Goal: Transaction & Acquisition: Obtain resource

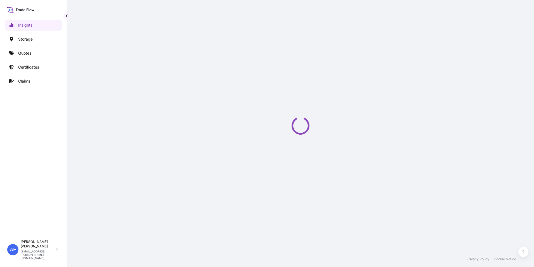
select select "2025"
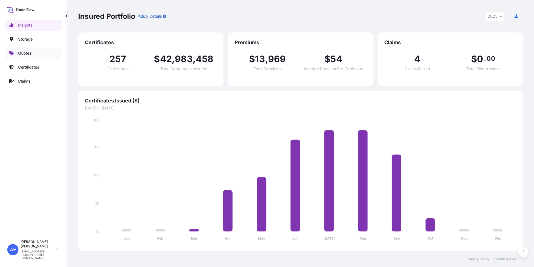
click at [27, 52] on p "Quotes" at bounding box center [24, 53] width 13 height 6
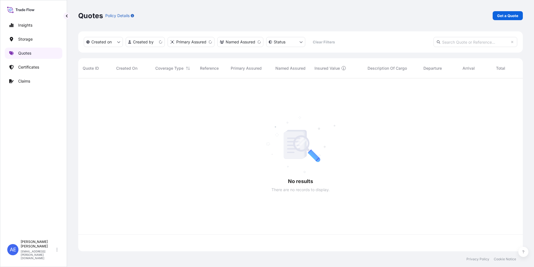
scroll to position [172, 441]
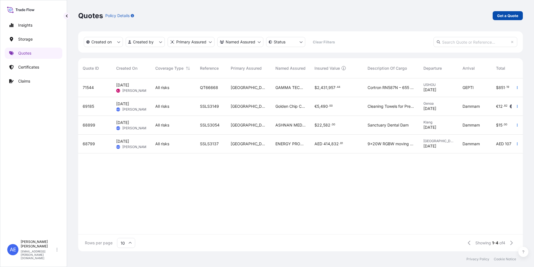
click at [502, 18] on p "Get a Quote" at bounding box center [507, 16] width 21 height 6
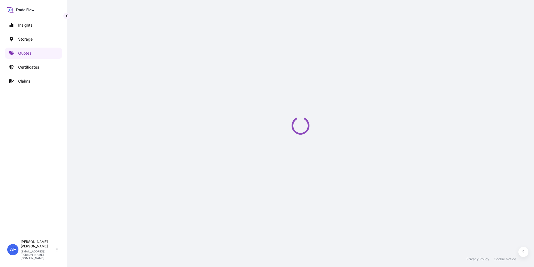
select select "Water"
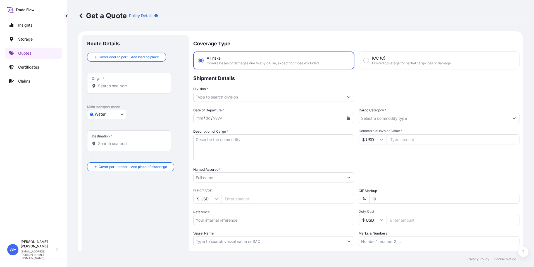
scroll to position [9, 0]
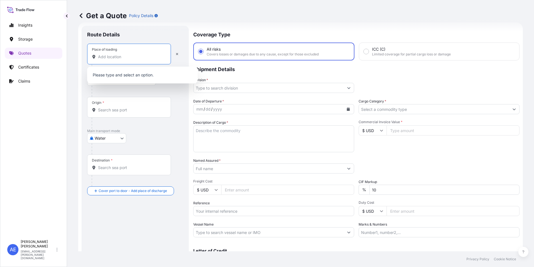
click at [113, 56] on input "Place of loading" at bounding box center [131, 57] width 66 height 6
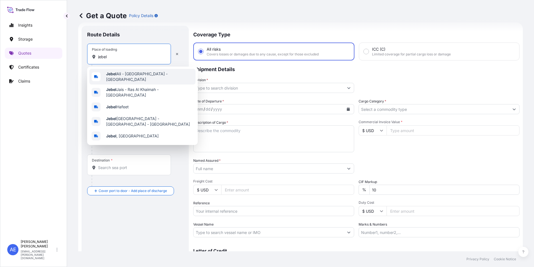
click at [114, 75] on b "Jebel" at bounding box center [111, 73] width 10 height 5
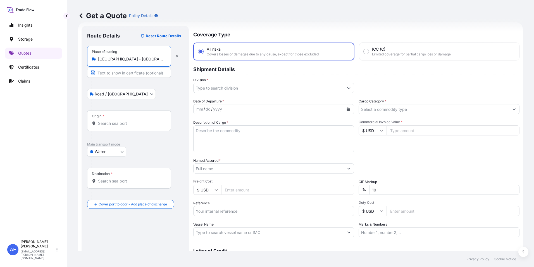
type input "[GEOGRAPHIC_DATA] - [GEOGRAPHIC_DATA] - [GEOGRAPHIC_DATA]"
click at [116, 124] on input "Origin *" at bounding box center [131, 123] width 66 height 6
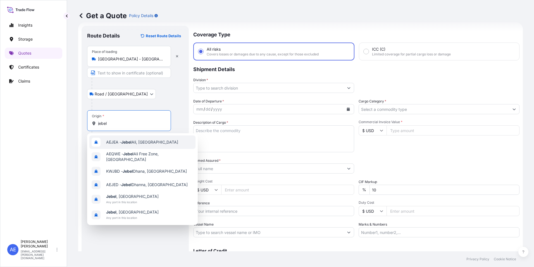
click at [141, 143] on span "AEJEA - [GEOGRAPHIC_DATA], [GEOGRAPHIC_DATA]" at bounding box center [142, 142] width 72 height 6
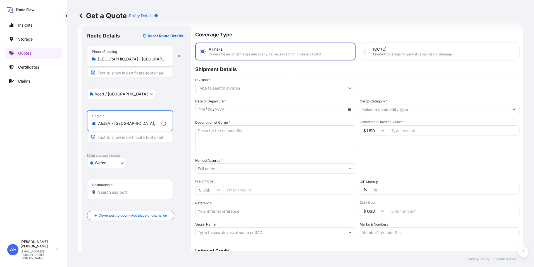
type input "AEJEA - [GEOGRAPHIC_DATA], [GEOGRAPHIC_DATA]"
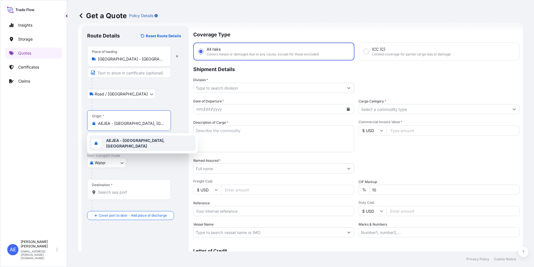
click at [130, 143] on b "AEJEA - [GEOGRAPHIC_DATA], [GEOGRAPHIC_DATA]" at bounding box center [135, 143] width 59 height 10
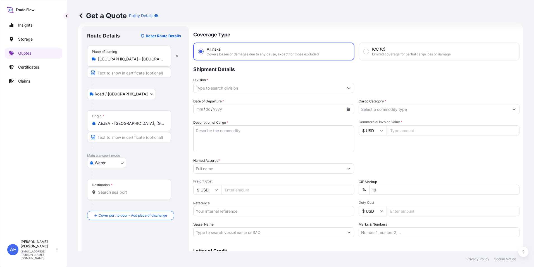
click at [120, 188] on div "Destination *" at bounding box center [129, 189] width 84 height 21
click at [120, 189] on input "Destination *" at bounding box center [131, 192] width 66 height 6
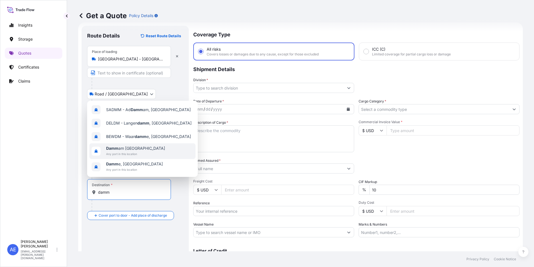
click at [132, 149] on span "Damm am [GEOGRAPHIC_DATA]" at bounding box center [135, 148] width 59 height 6
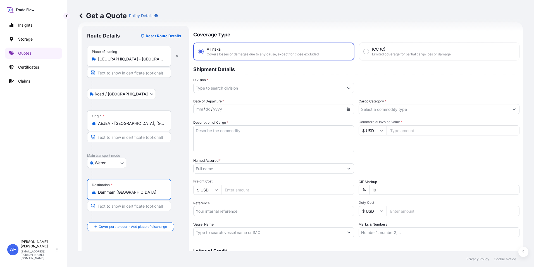
type input "Dammam [GEOGRAPHIC_DATA]"
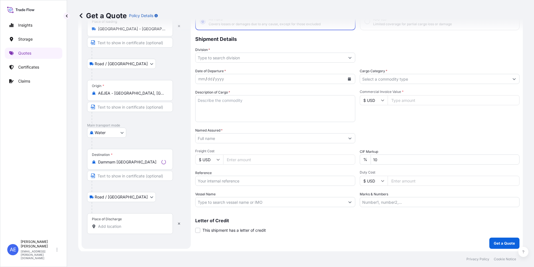
scroll to position [40, 0]
click at [105, 224] on input "Place of Discharge" at bounding box center [132, 225] width 68 height 6
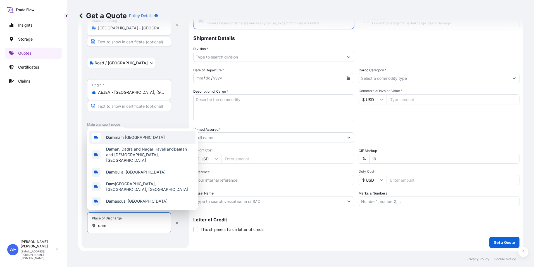
click at [117, 142] on div "Dam mam [GEOGRAPHIC_DATA]" at bounding box center [142, 136] width 106 height 13
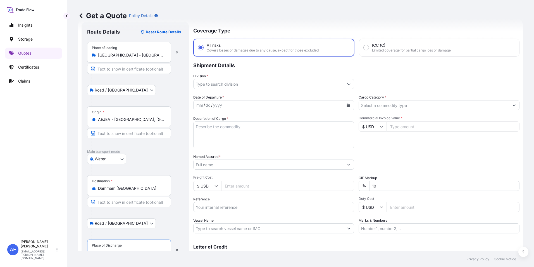
scroll to position [0, 0]
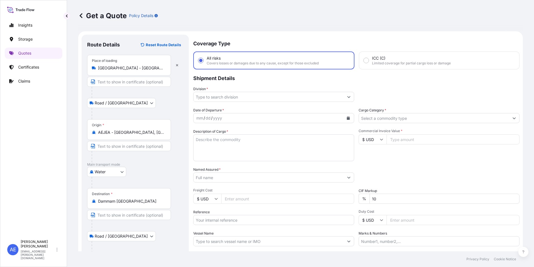
type input "Dammam [GEOGRAPHIC_DATA]"
click at [293, 96] on input "Division *" at bounding box center [269, 97] width 150 height 10
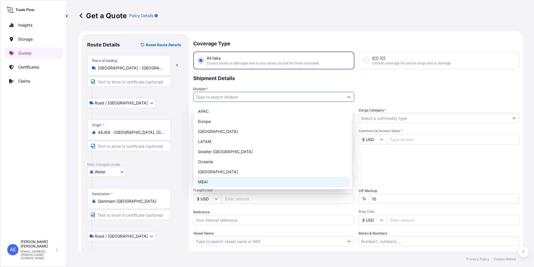
click at [211, 181] on div "MEAI" at bounding box center [273, 182] width 154 height 10
type input "MEAI"
click at [208, 179] on div "MEAI" at bounding box center [273, 182] width 154 height 10
click at [214, 180] on div "MEAI" at bounding box center [273, 182] width 154 height 10
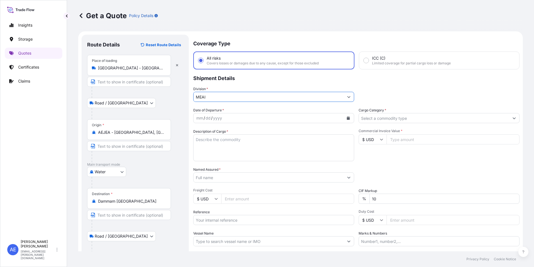
click at [347, 117] on icon "Calendar" at bounding box center [348, 117] width 3 height 3
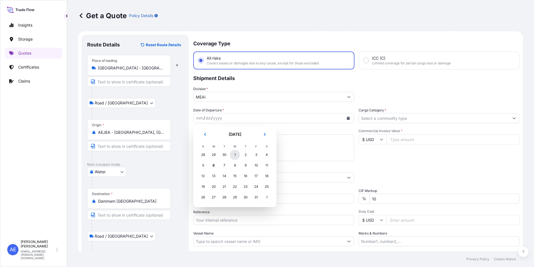
click at [233, 152] on div "1" at bounding box center [235, 154] width 10 height 10
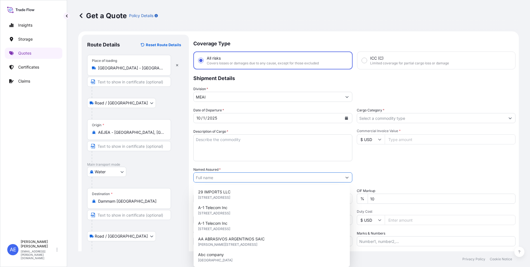
click at [222, 175] on input "Named Assured *" at bounding box center [268, 177] width 148 height 10
paste input "Global Pipe Company"
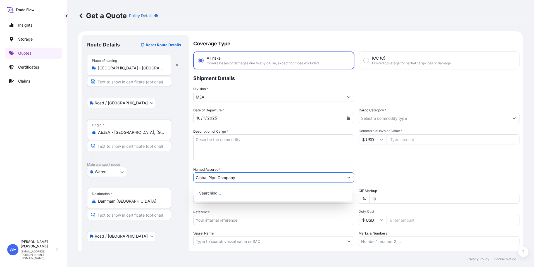
type input "Global Pipe Company"
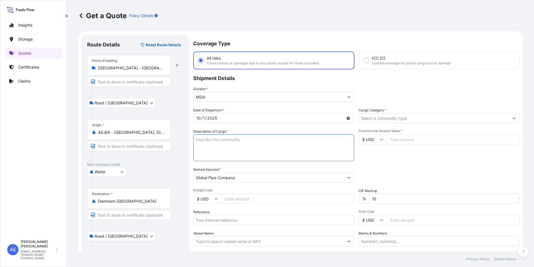
click at [240, 153] on textarea "Description of Cargo *" at bounding box center [273, 147] width 161 height 27
paste textarea "Machinery parts"
type textarea "Machinery parts"
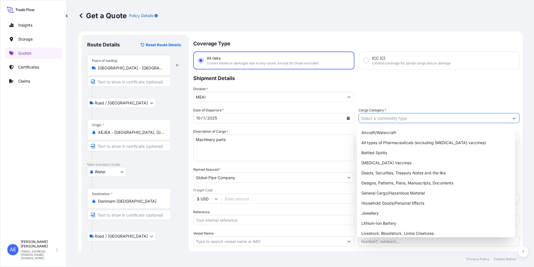
click at [390, 119] on input "Cargo Category *" at bounding box center [434, 118] width 150 height 10
click at [426, 191] on div "General Cargo/Hazardous Material" at bounding box center [436, 193] width 154 height 10
type input "General Cargo/Hazardous Material"
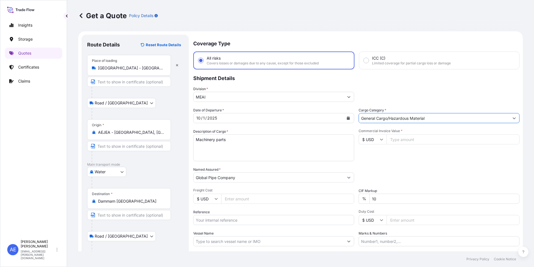
click at [380, 140] on icon at bounding box center [381, 138] width 3 height 3
click at [375, 154] on div "€ EUR" at bounding box center [370, 154] width 23 height 11
type input "€ EUR"
click at [423, 133] on div "Commercial Invoice Value * € EUR" at bounding box center [439, 145] width 161 height 32
click at [420, 138] on input "Commercial Invoice Value *" at bounding box center [453, 139] width 133 height 10
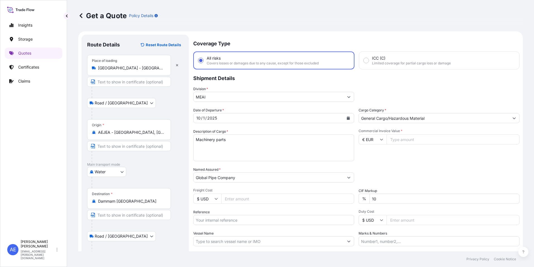
paste input "38915"
type input "38915"
drag, startPoint x: 206, startPoint y: 229, endPoint x: 147, endPoint y: 240, distance: 60.6
click at [155, 238] on form "Route Details Reset Route Details Place of loading [GEOGRAPHIC_DATA] - [GEOGRAP…" at bounding box center [300, 162] width 445 height 262
type input "0"
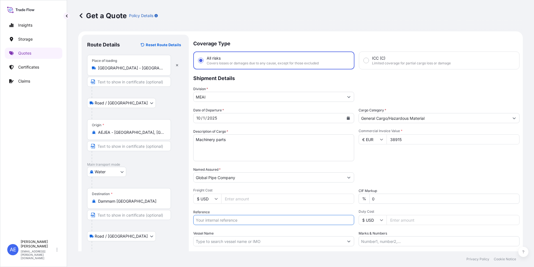
click at [225, 224] on input "Reference" at bounding box center [273, 220] width 161 height 10
paste input "SSLS3334"
type input "SSLS3334"
click at [399, 171] on div "Packing Category Type to search a container mode Please select a primary mode o…" at bounding box center [439, 175] width 161 height 16
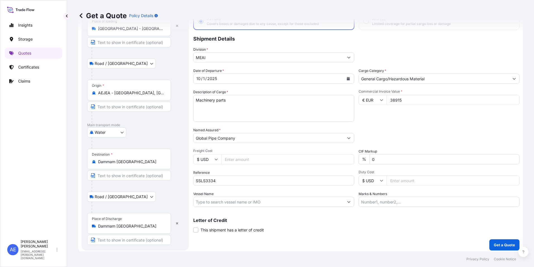
scroll to position [42, 0]
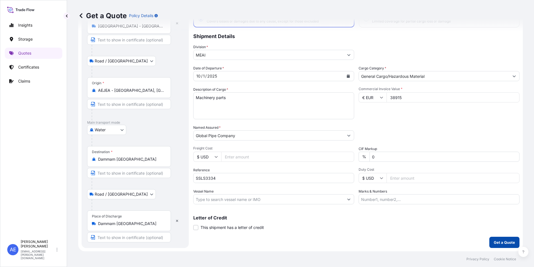
click at [498, 241] on p "Get a Quote" at bounding box center [504, 242] width 21 height 6
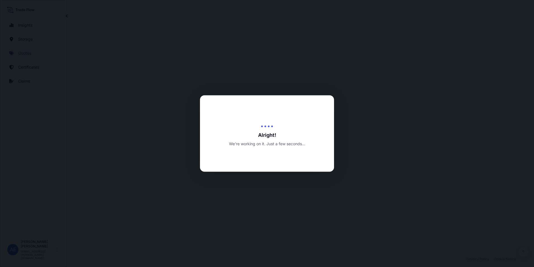
select select "Road / [GEOGRAPHIC_DATA]"
select select "Water"
select select "Road / [GEOGRAPHIC_DATA]"
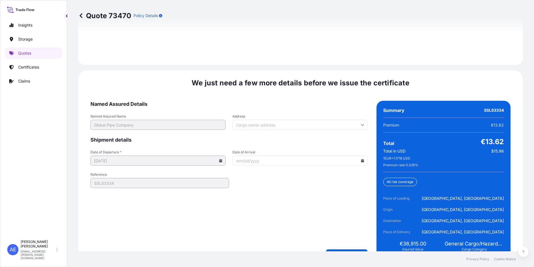
scroll to position [861, 0]
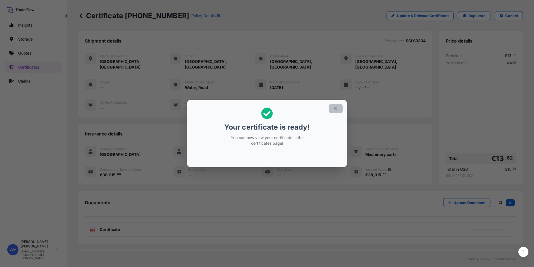
click at [338, 109] on button "button" at bounding box center [336, 108] width 14 height 9
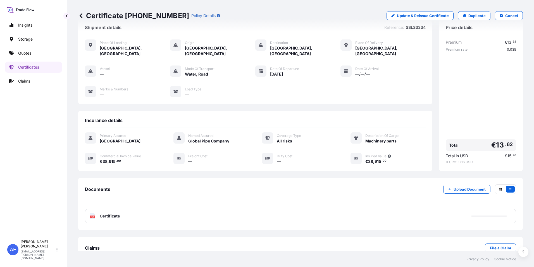
scroll to position [22, 0]
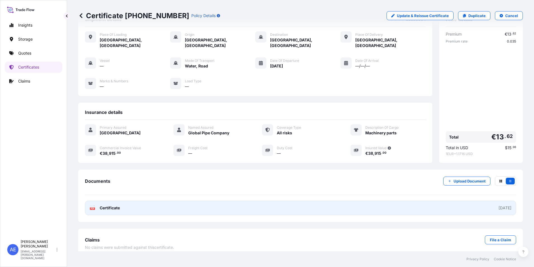
click at [169, 208] on link "PDF Certificate [DATE]" at bounding box center [300, 207] width 431 height 15
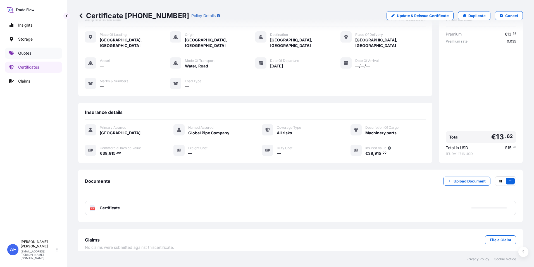
click at [23, 56] on link "Quotes" at bounding box center [34, 53] width 58 height 11
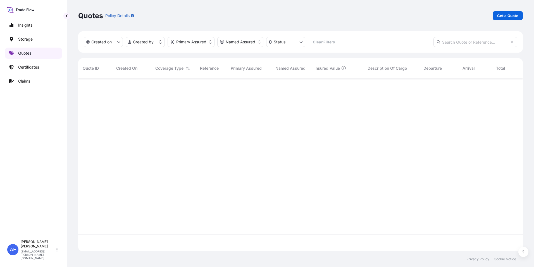
scroll to position [172, 441]
click at [500, 14] on p "Get a Quote" at bounding box center [507, 16] width 21 height 6
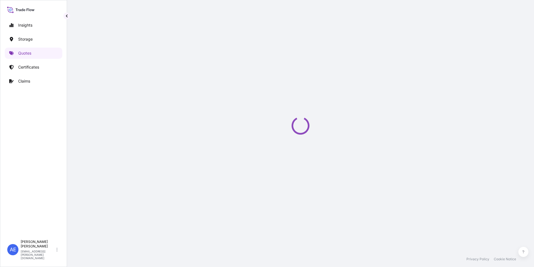
select select "Water"
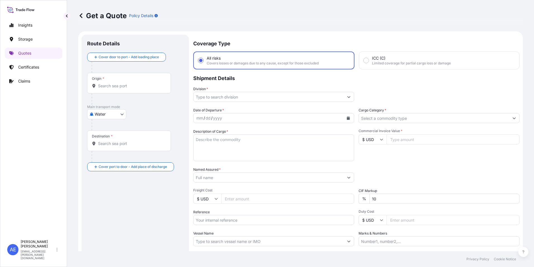
scroll to position [9, 0]
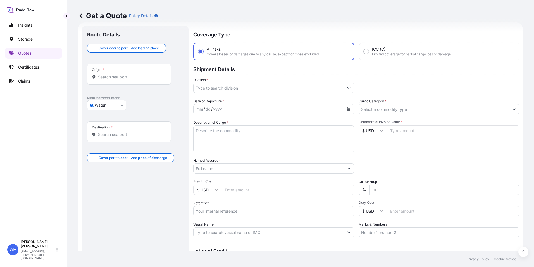
click at [112, 106] on body "Insights Storage Quotes Certificates Claims AE [PERSON_NAME] Samuel [EMAIL_ADDR…" at bounding box center [267, 133] width 534 height 267
click at [105, 122] on div "Air" at bounding box center [106, 120] width 35 height 10
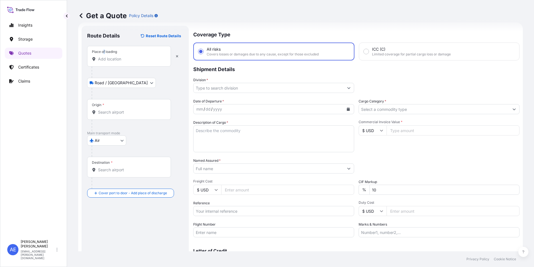
click at [104, 52] on div "Place of loading" at bounding box center [104, 51] width 25 height 4
drag, startPoint x: 104, startPoint y: 52, endPoint x: 106, endPoint y: 61, distance: 9.2
click at [106, 61] on input "Place of loading" at bounding box center [131, 59] width 66 height 6
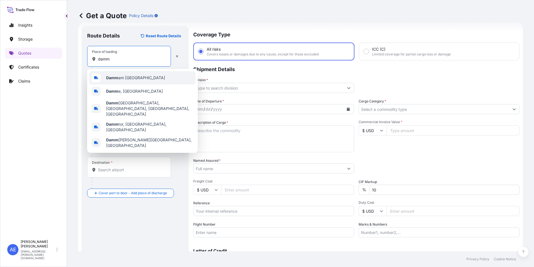
click at [119, 76] on span "Damm am [GEOGRAPHIC_DATA]" at bounding box center [135, 78] width 59 height 6
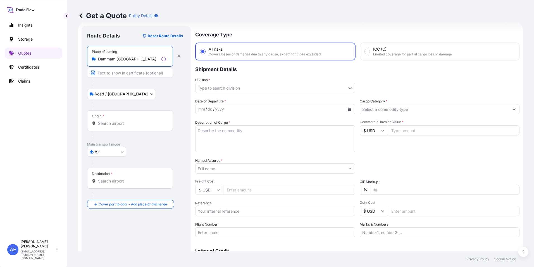
type input "Dammam [GEOGRAPHIC_DATA]"
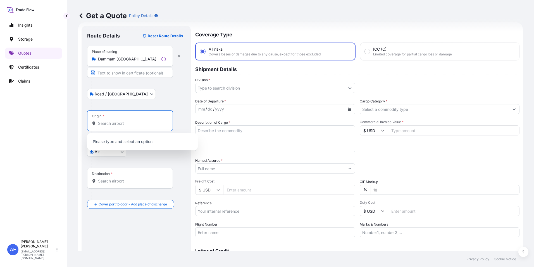
click at [121, 124] on input "Origin *" at bounding box center [132, 123] width 68 height 6
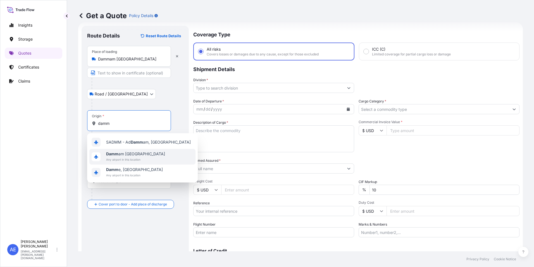
click at [122, 154] on span "Damm am [GEOGRAPHIC_DATA]" at bounding box center [135, 154] width 59 height 6
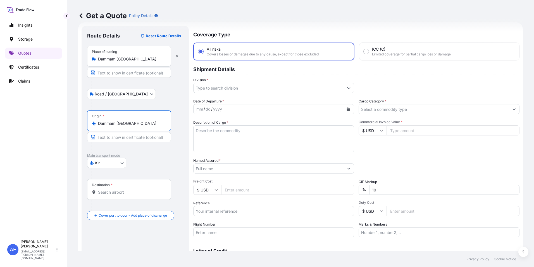
type input "Dammam [GEOGRAPHIC_DATA]"
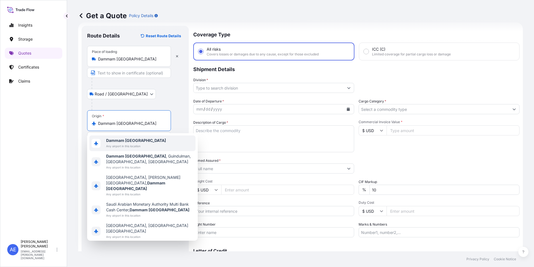
click at [136, 144] on span "Any airport in this location" at bounding box center [136, 146] width 60 height 6
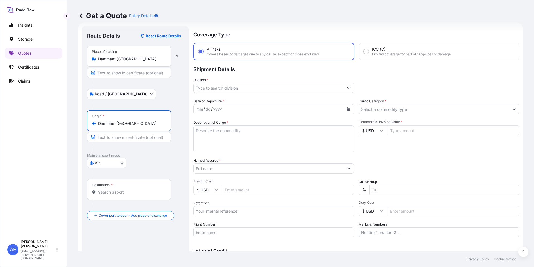
click at [115, 195] on div "Destination *" at bounding box center [129, 189] width 84 height 21
click at [115, 195] on input "Destination *" at bounding box center [131, 192] width 66 height 6
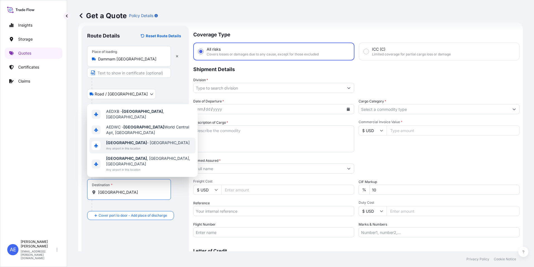
click at [133, 145] on span "[GEOGRAPHIC_DATA] - [GEOGRAPHIC_DATA]" at bounding box center [148, 143] width 84 height 6
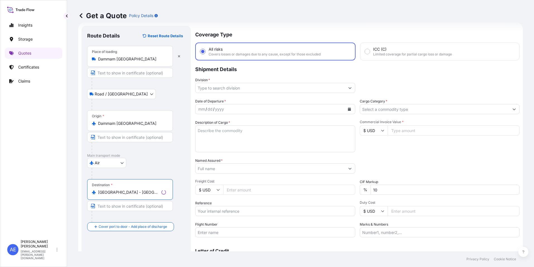
type input "[GEOGRAPHIC_DATA] - [GEOGRAPHIC_DATA]"
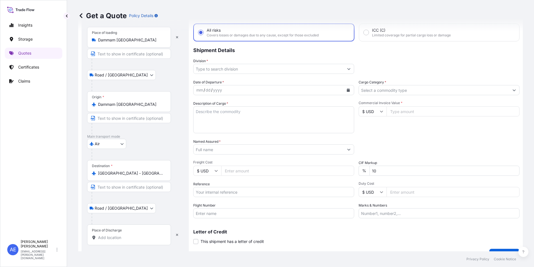
click at [111, 235] on input "Place of Discharge" at bounding box center [131, 237] width 66 height 6
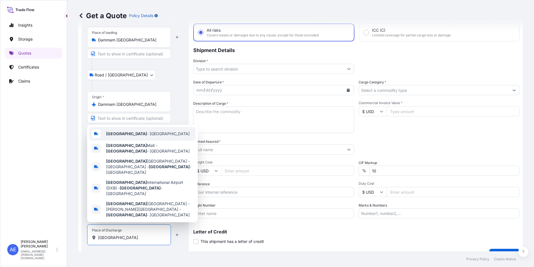
click at [130, 136] on span "[GEOGRAPHIC_DATA] - [GEOGRAPHIC_DATA]" at bounding box center [148, 134] width 84 height 6
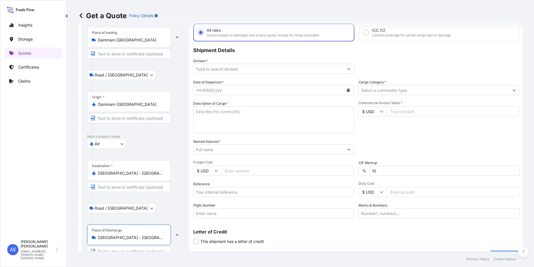
type input "[GEOGRAPHIC_DATA] - [GEOGRAPHIC_DATA]"
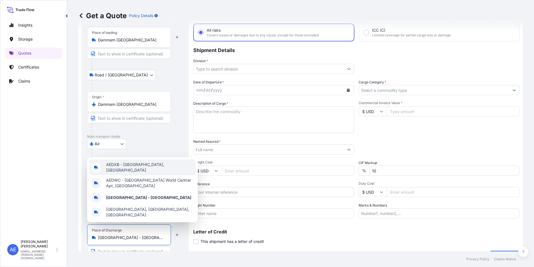
click at [220, 121] on textarea "Description of Cargo *" at bounding box center [273, 119] width 161 height 27
paste textarea "SAEx07.2-F10+ACExC 01.2 + Wireless Heart Adapter"
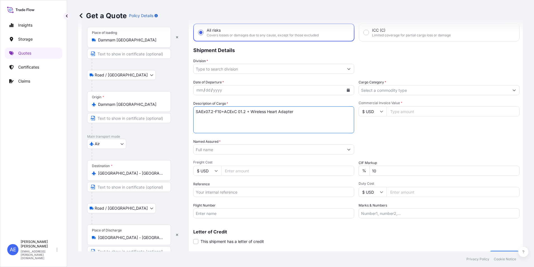
type textarea "SAEx07.2-F10+ACExC 01.2 + Wireless Heart Adapter"
click at [234, 151] on input "Named Assured *" at bounding box center [269, 149] width 150 height 10
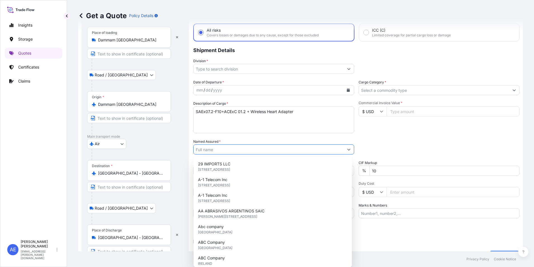
paste input "AUMA Saudi Manufacturing Company"
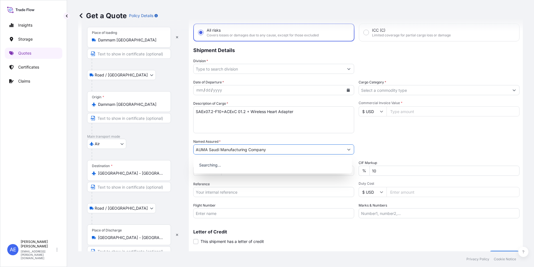
type input "AUMA Saudi Manufacturing Company"
click at [412, 139] on div "Packing Category Type to search a container mode Please select a primary mode o…" at bounding box center [439, 147] width 161 height 16
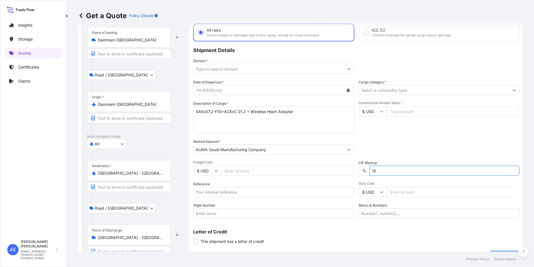
drag, startPoint x: 396, startPoint y: 171, endPoint x: 160, endPoint y: 195, distance: 237.4
click at [160, 195] on form "Route Details Reset Route Details Place of loading [GEOGRAPHIC_DATA] [GEOGRAPHI…" at bounding box center [300, 134] width 445 height 262
type input "0"
click at [382, 111] on input "$ USD" at bounding box center [373, 111] width 28 height 10
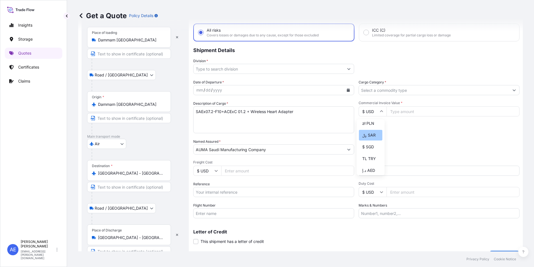
click at [371, 140] on div "﷼ SAR" at bounding box center [370, 135] width 23 height 11
type input "﷼ SAR"
click at [404, 114] on input "Commercial Invoice Value *" at bounding box center [453, 111] width 133 height 10
paste input "2000"
type input "2000"
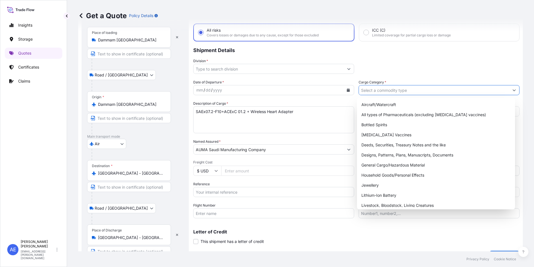
click at [395, 93] on input "Cargo Category *" at bounding box center [434, 90] width 150 height 10
click at [400, 165] on div "General Cargo/Hazardous Material" at bounding box center [436, 165] width 154 height 10
type input "General Cargo/Hazardous Material"
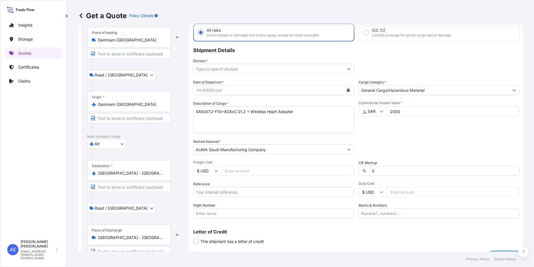
click at [405, 149] on div "Packing Category Type to search a container mode Please select a primary mode o…" at bounding box center [439, 147] width 161 height 16
click at [219, 193] on input "Reference" at bounding box center [273, 192] width 161 height 10
paste input "SSLS3357"
type input "SSLS3357"
click at [401, 134] on div "Date of Departure * mm / dd / yyyy Cargo Category * General Cargo/Hazardous Mat…" at bounding box center [356, 148] width 326 height 139
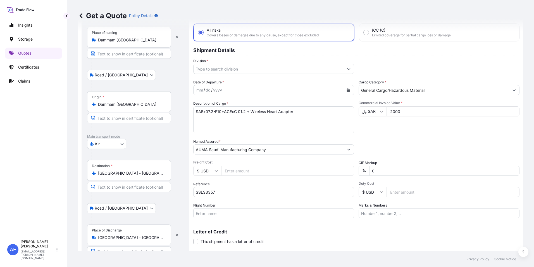
click at [347, 89] on icon "Calendar" at bounding box center [348, 89] width 3 height 3
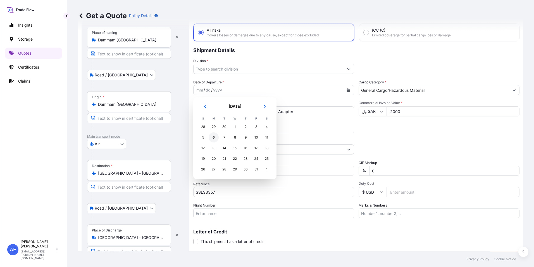
click at [216, 138] on div "6" at bounding box center [214, 137] width 10 height 10
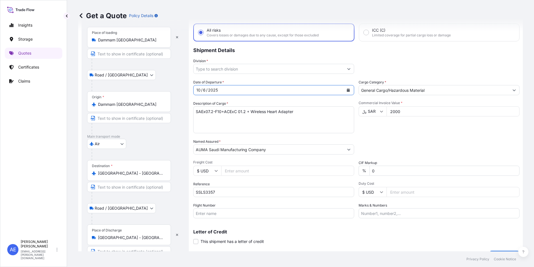
click at [349, 67] on button "Show suggestions" at bounding box center [349, 69] width 10 height 10
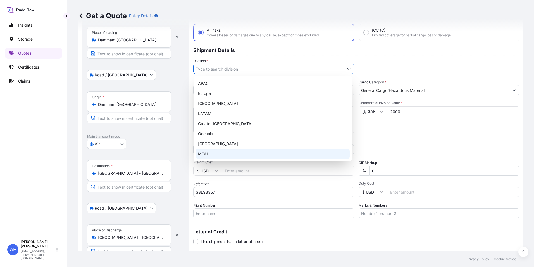
click at [204, 151] on div "MEAI" at bounding box center [273, 154] width 154 height 10
type input "MEAI"
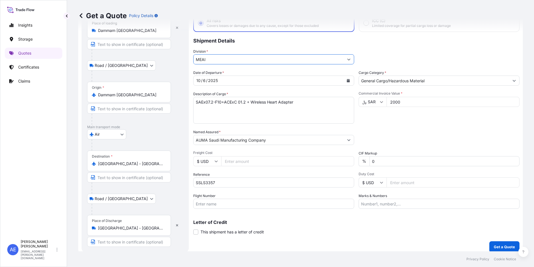
scroll to position [42, 0]
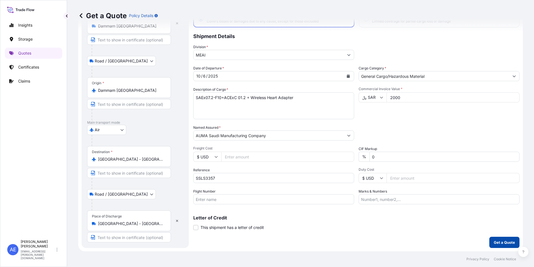
click at [495, 242] on p "Get a Quote" at bounding box center [504, 242] width 21 height 6
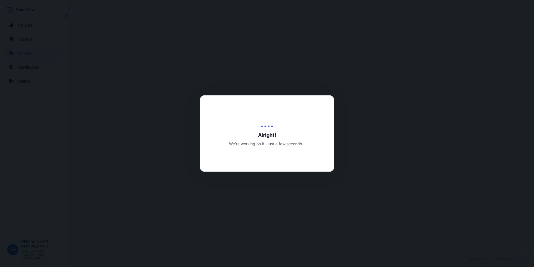
select select "Road / [GEOGRAPHIC_DATA]"
select select "Air"
select select "Road / [GEOGRAPHIC_DATA]"
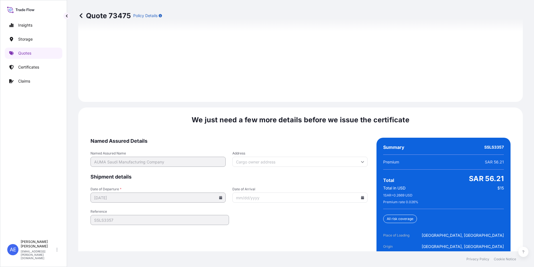
scroll to position [861, 0]
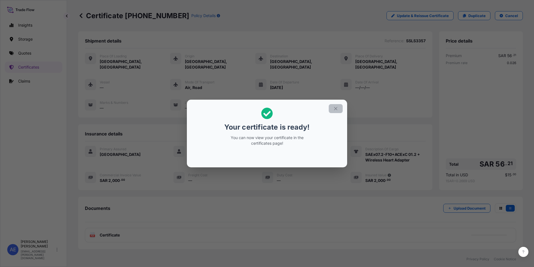
click at [336, 106] on icon "button" at bounding box center [335, 108] width 5 height 5
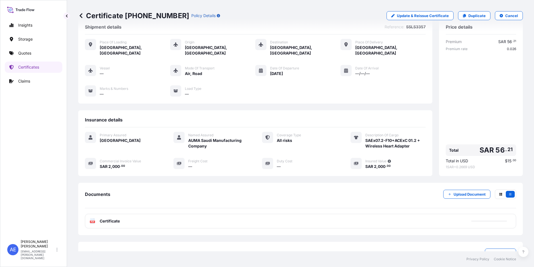
scroll to position [27, 0]
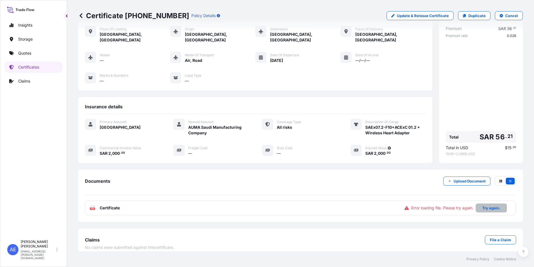
click at [488, 205] on p "Try again." at bounding box center [492, 208] width 18 height 6
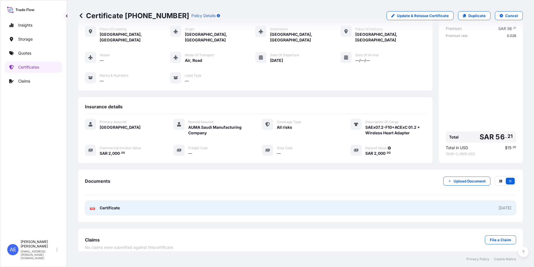
click at [152, 204] on link "PDF Certificate [DATE]" at bounding box center [300, 207] width 431 height 15
